Goal: Transaction & Acquisition: Purchase product/service

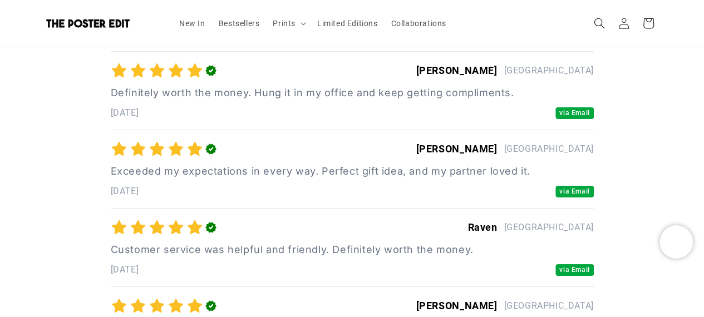
scroll to position [0, 434]
click at [106, 28] on link at bounding box center [102, 23] width 120 height 17
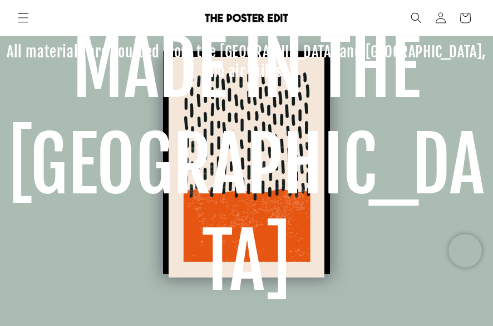
scroll to position [0, 860]
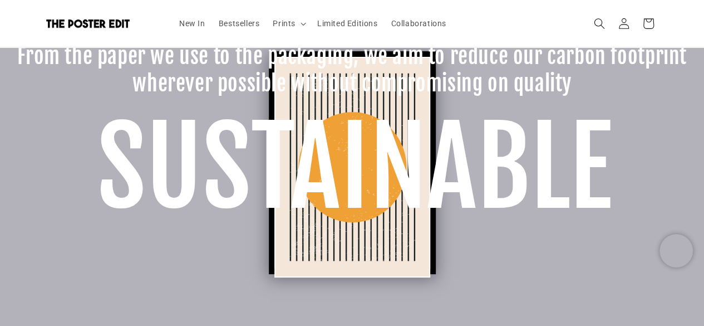
scroll to position [686, 0]
